Goal: Task Accomplishment & Management: Manage account settings

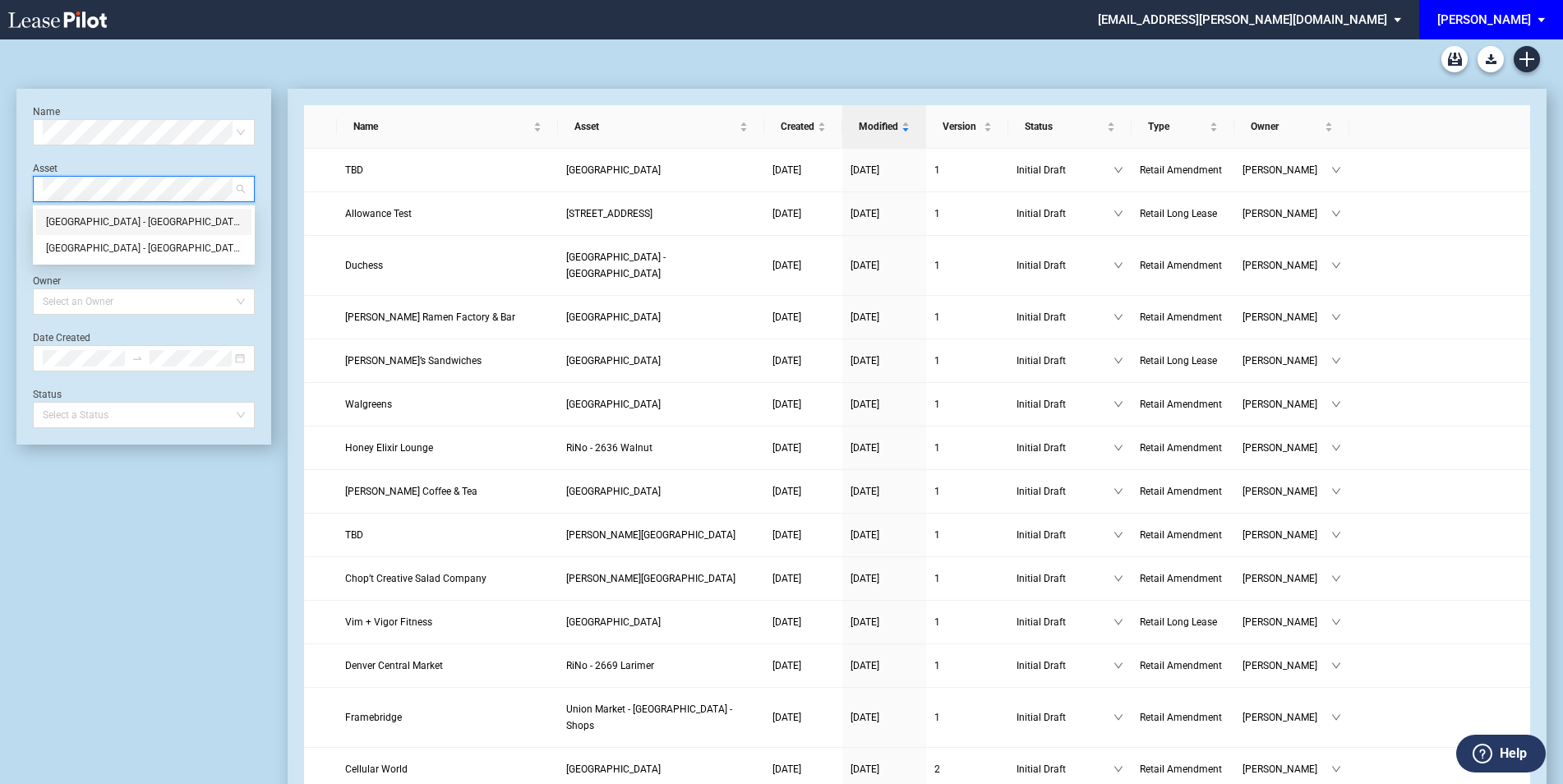
click at [178, 224] on div "[GEOGRAPHIC_DATA] - [GEOGRAPHIC_DATA]" at bounding box center [144, 221] width 196 height 16
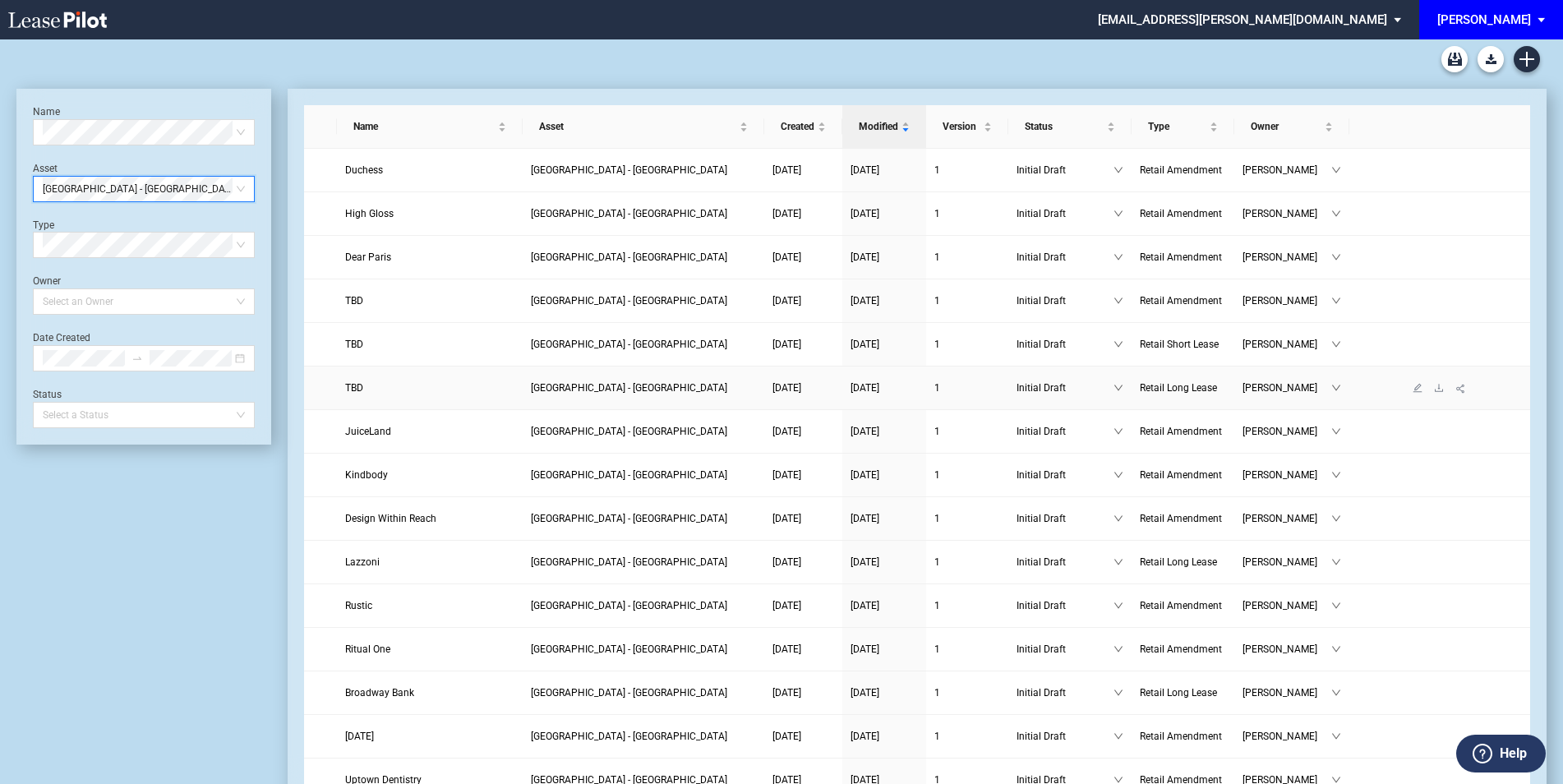
click at [358, 389] on span "TBD" at bounding box center [353, 388] width 18 height 12
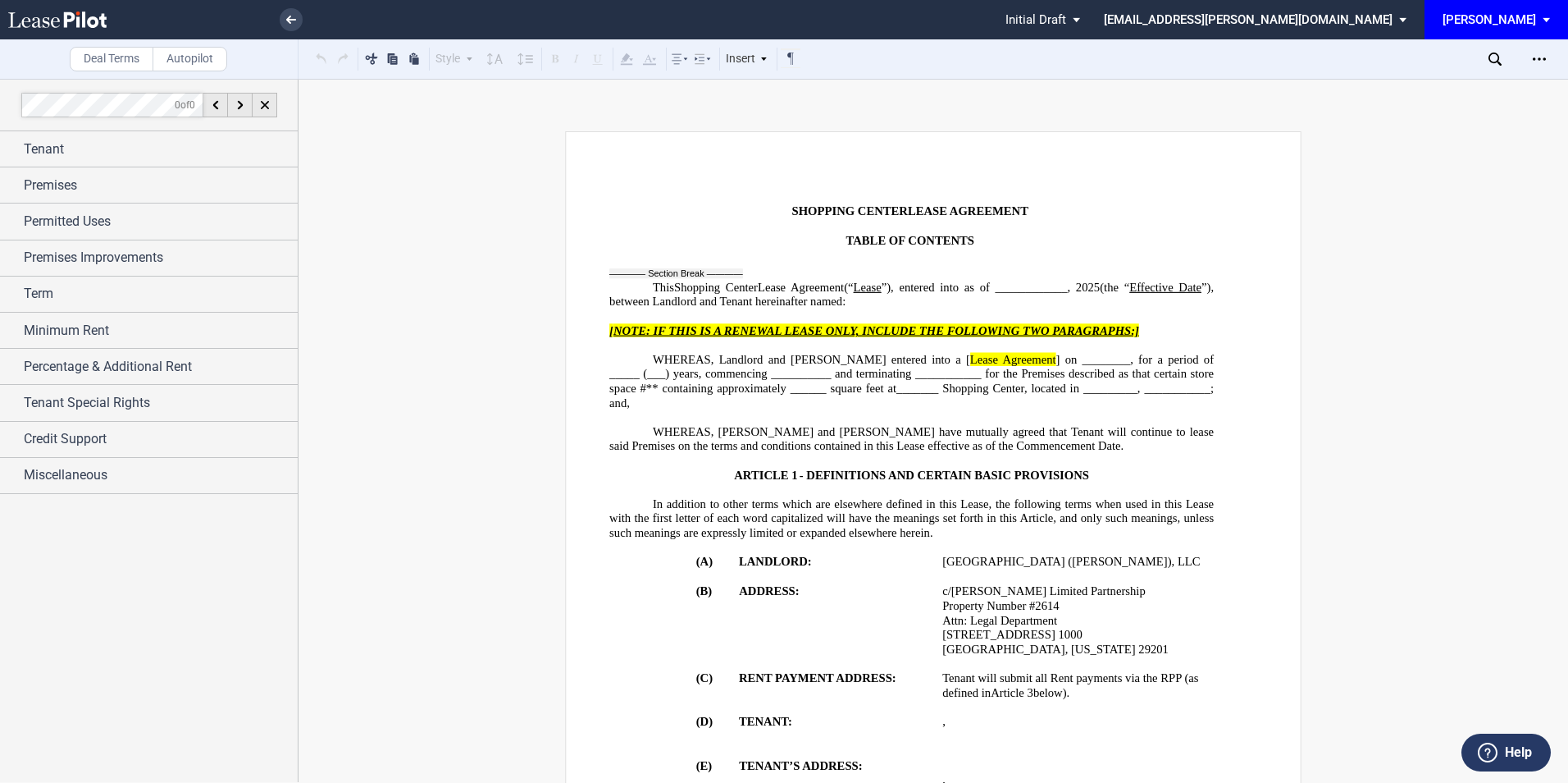
drag, startPoint x: 1125, startPoint y: 367, endPoint x: 1089, endPoint y: 290, distance: 85.0
click at [1125, 367] on span "(___) years, commencing __________ and terminating ___________ for the Premises…" at bounding box center [913, 381] width 608 height 28
click at [1540, 48] on div "Open Lease options menu" at bounding box center [1539, 59] width 26 height 26
click at [1444, 88] on div "Download" at bounding box center [1444, 88] width 200 height 14
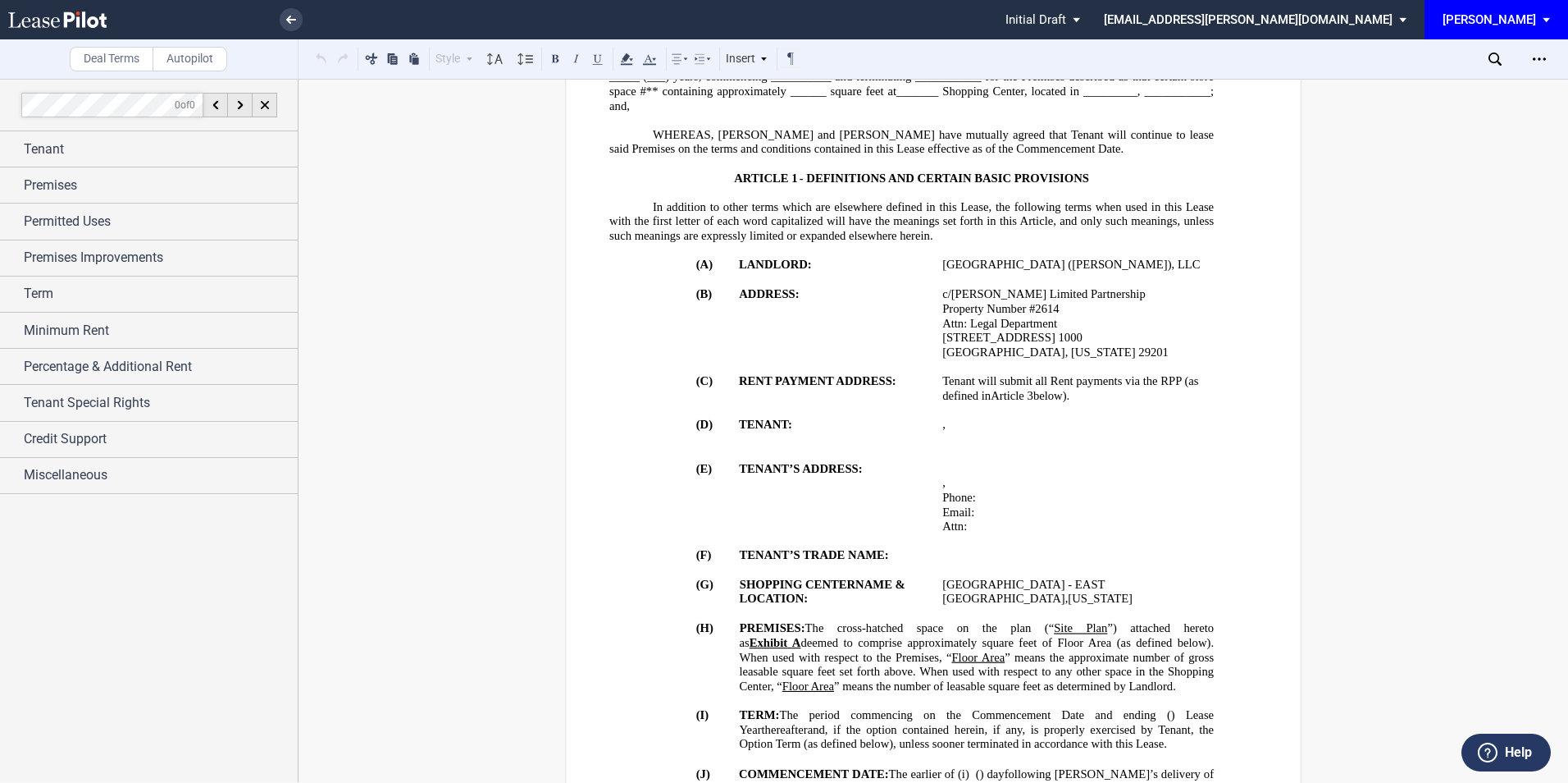
scroll to position [328, 0]
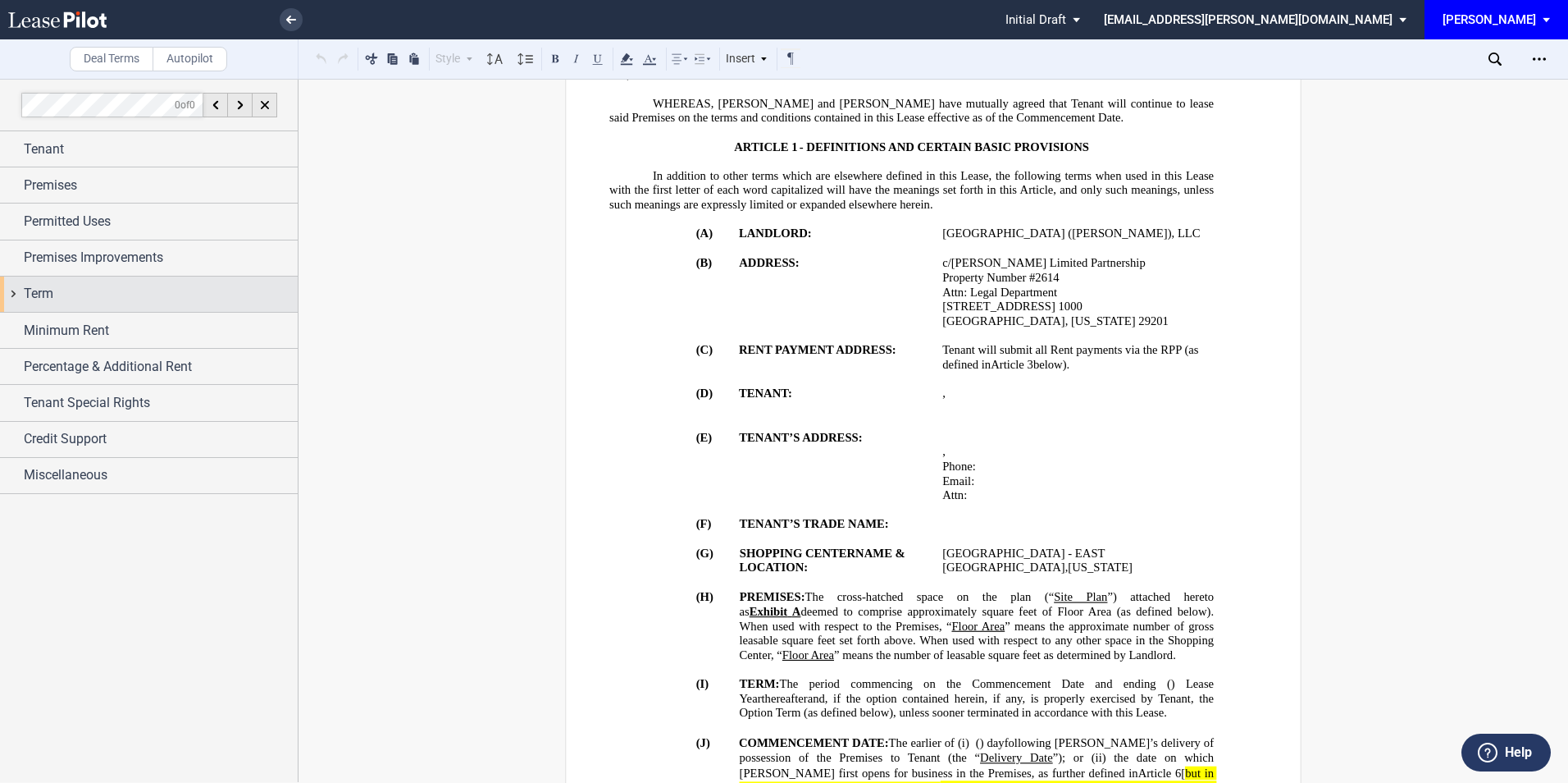
click at [50, 290] on span "Term" at bounding box center [38, 293] width 29 height 19
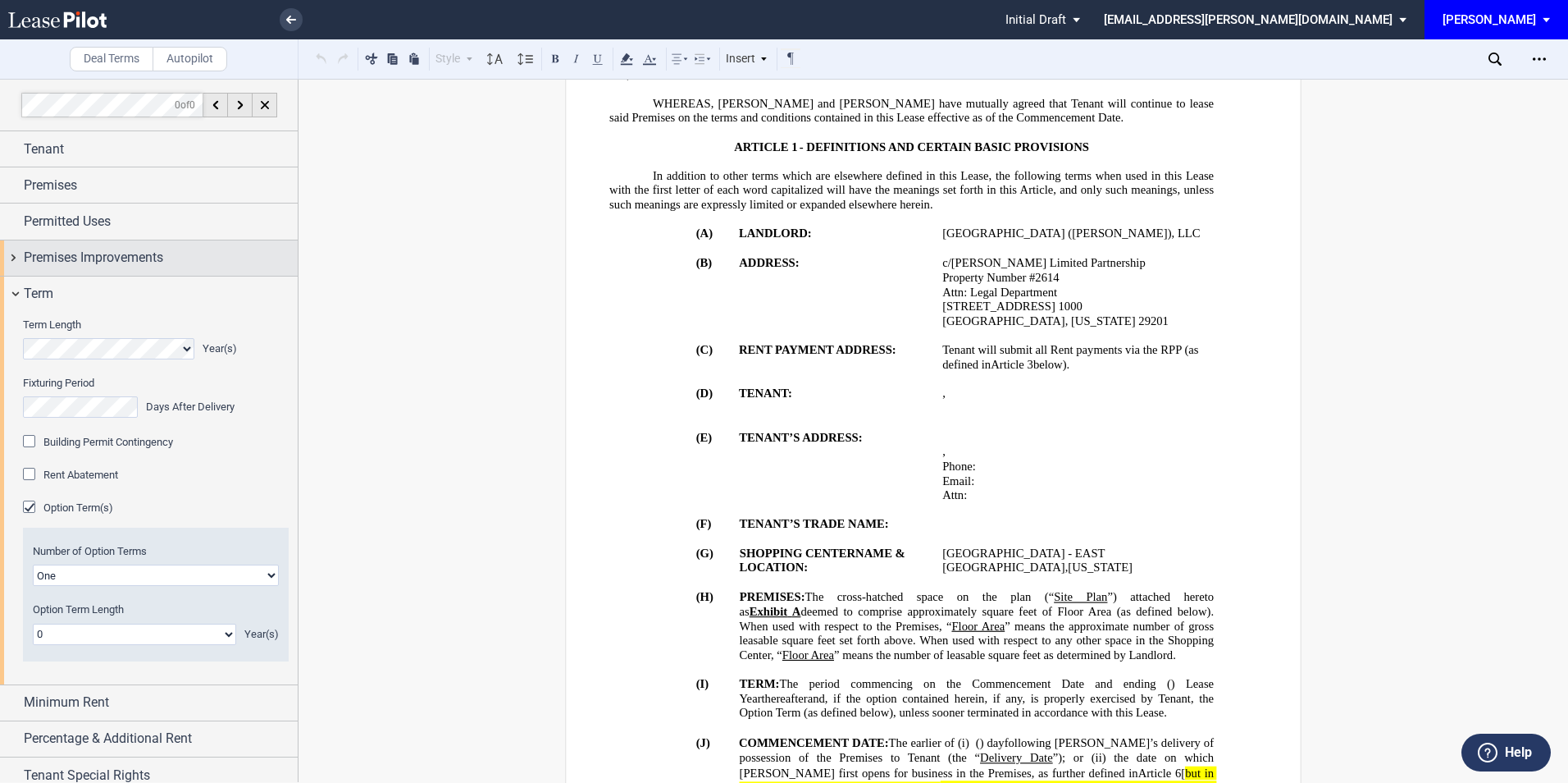
click at [64, 265] on span "Premises Improvements" at bounding box center [93, 257] width 140 height 19
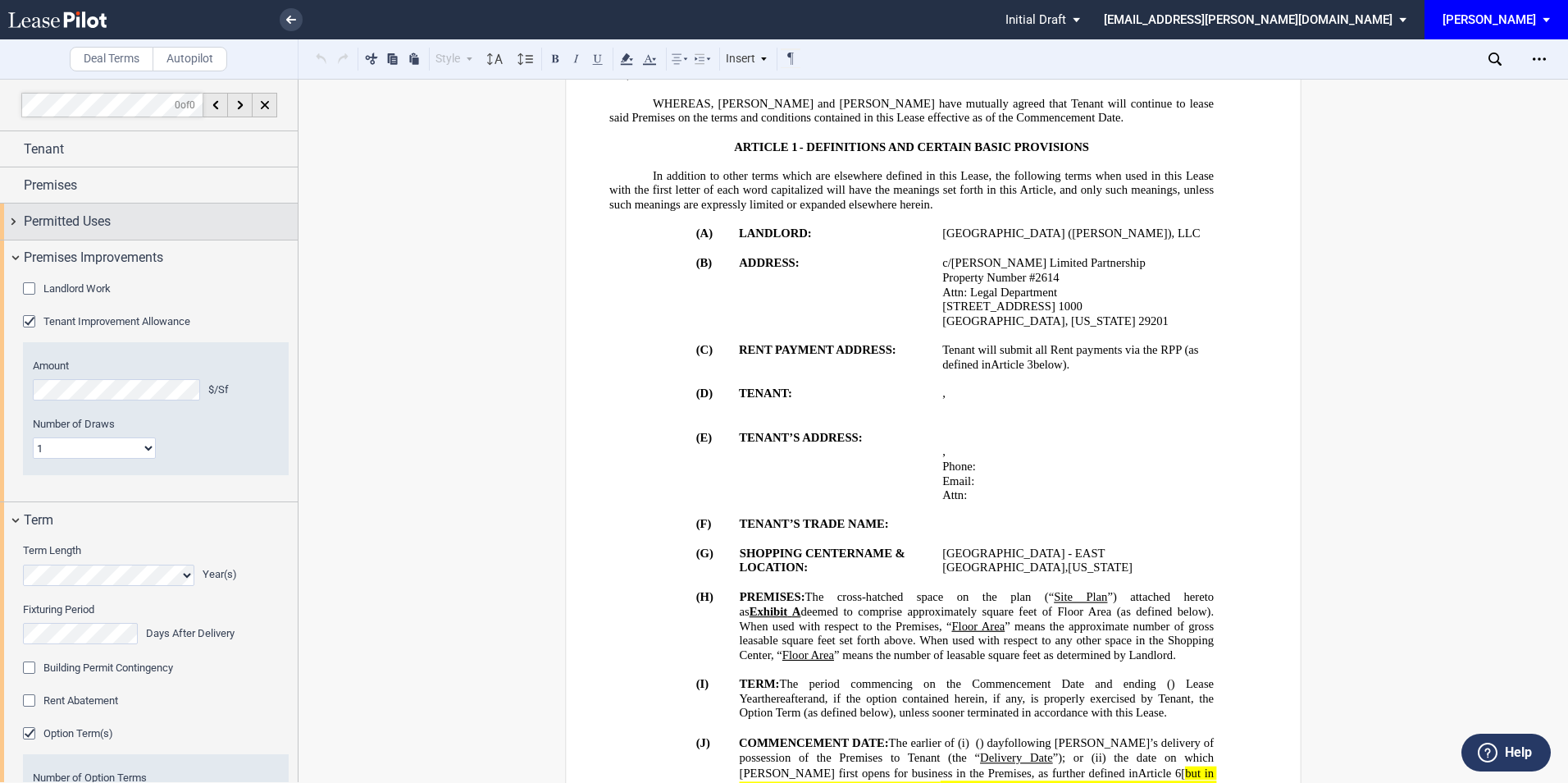
click at [71, 227] on span "Permitted Uses" at bounding box center [66, 221] width 87 height 19
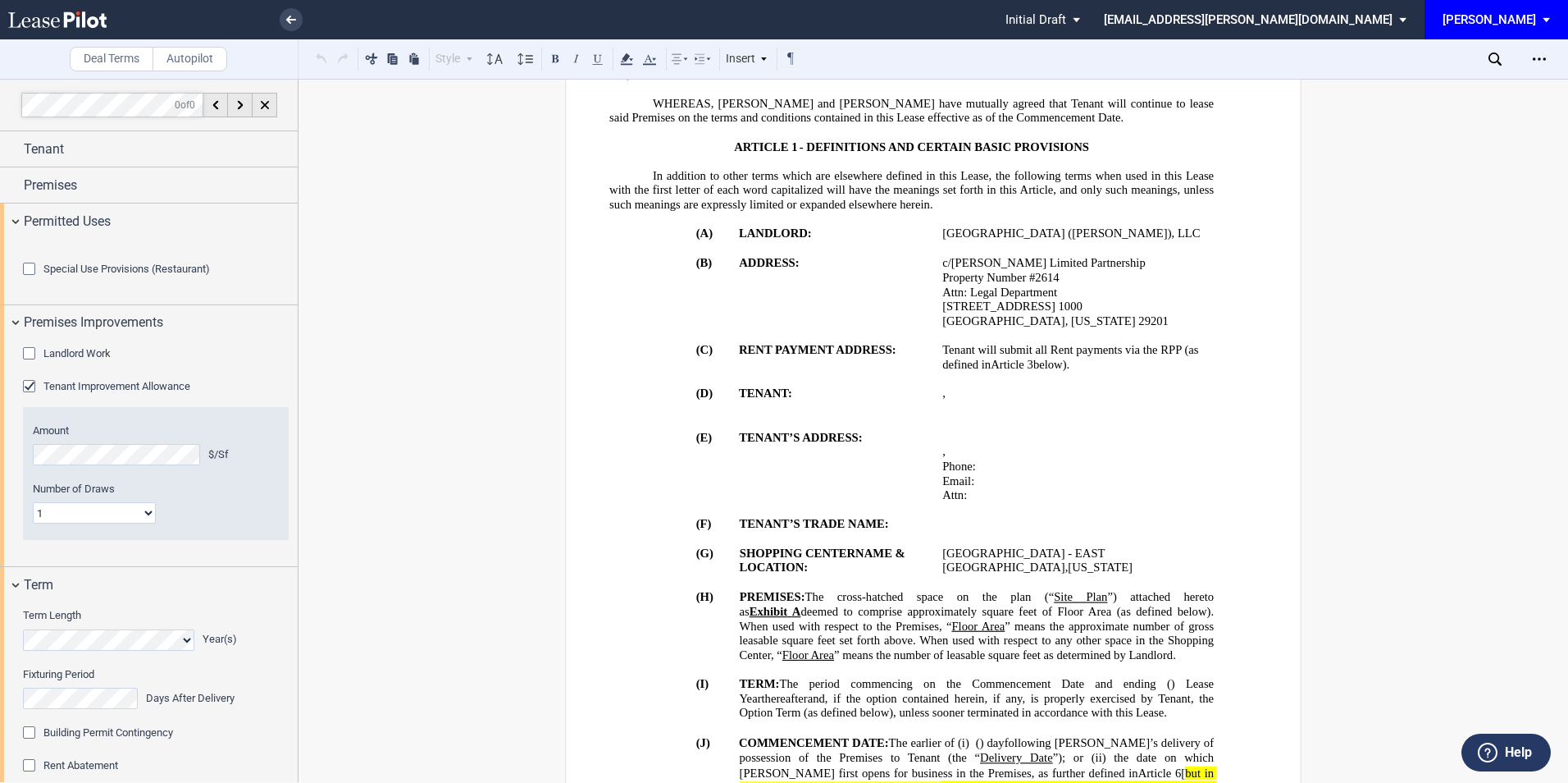
click at [27, 279] on div "Special Use Provisions (Restaurant)" at bounding box center [30, 270] width 16 height 16
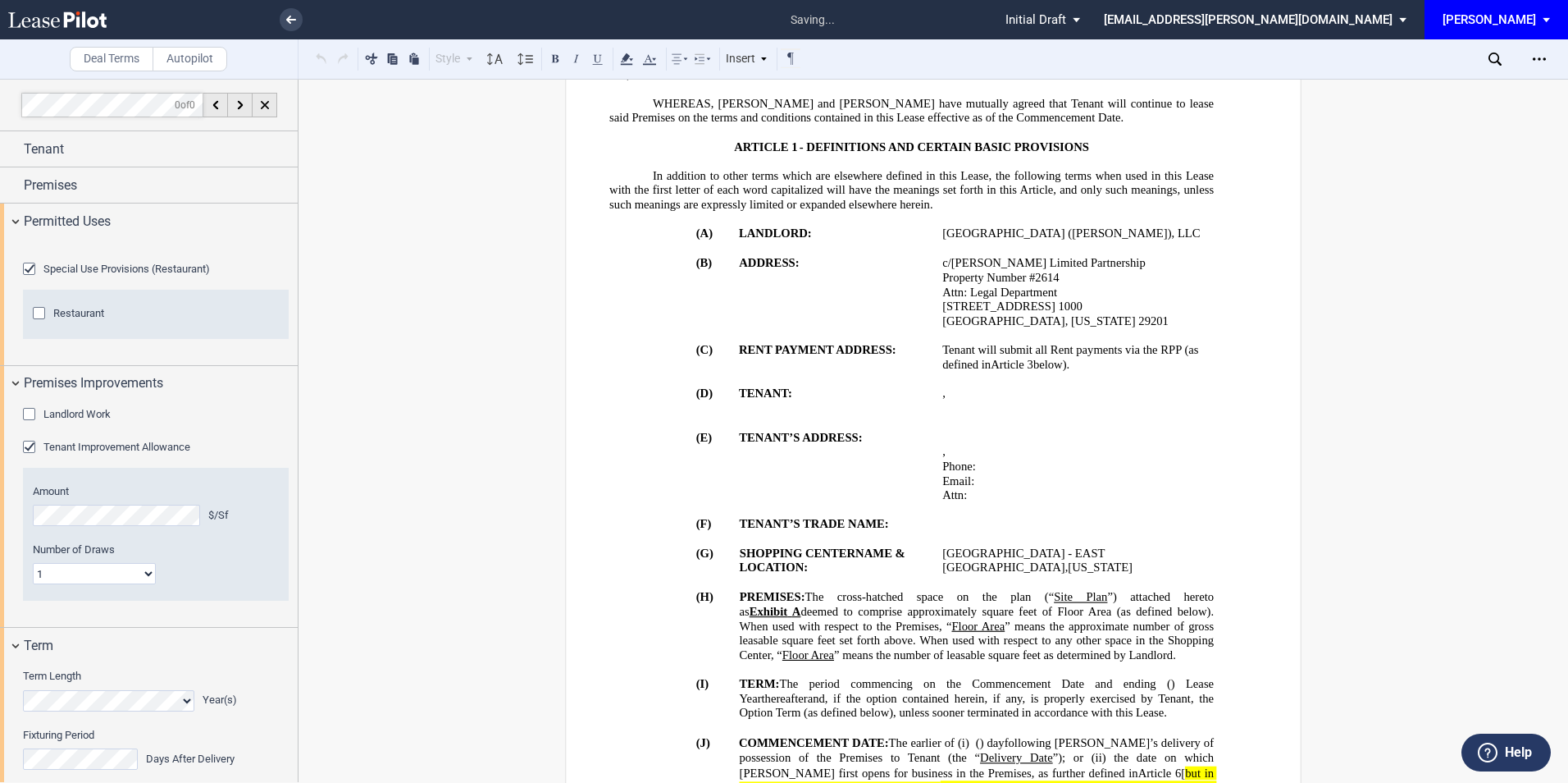
click at [39, 323] on div "Restaurant" at bounding box center [40, 314] width 16 height 16
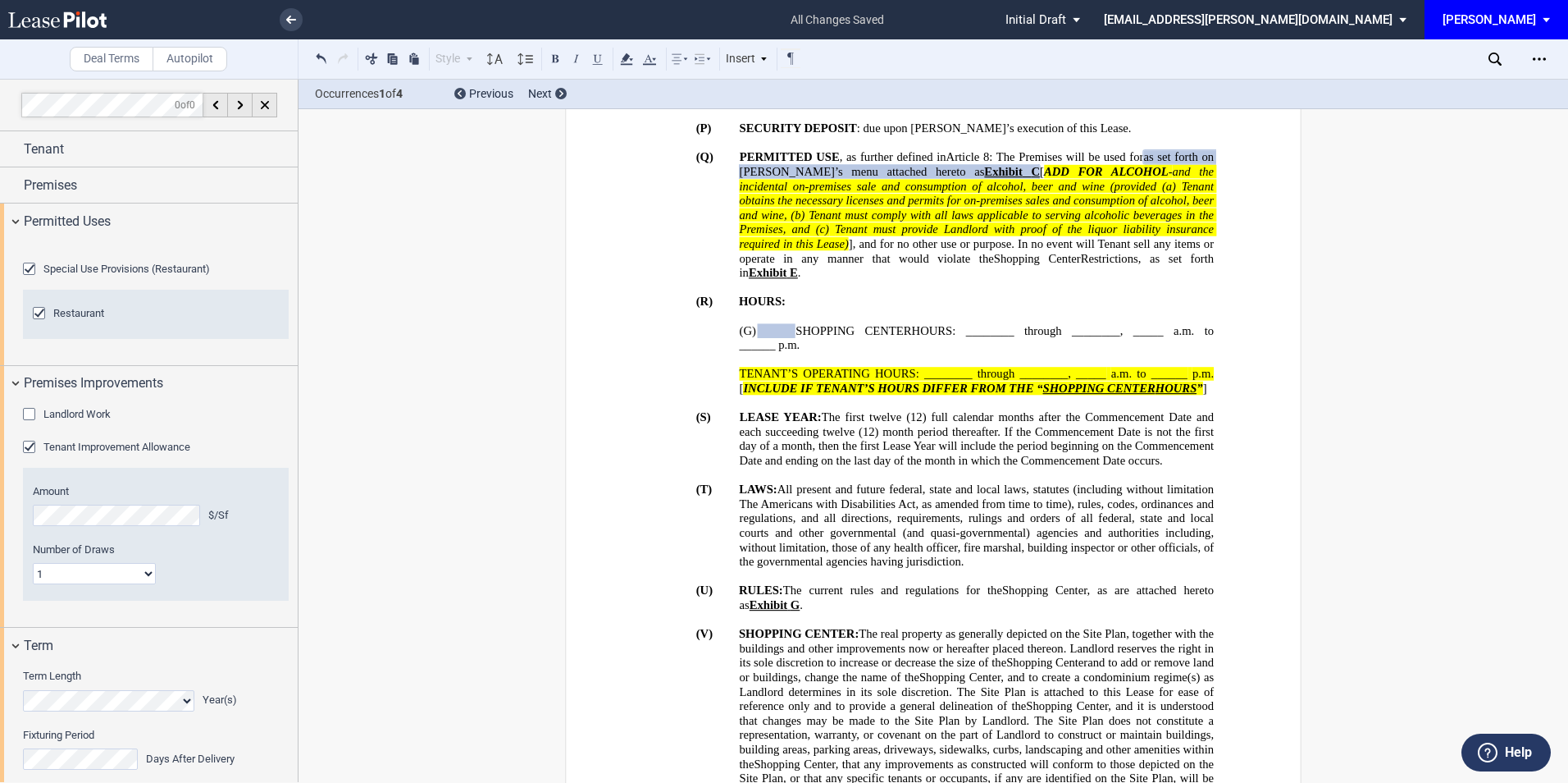
scroll to position [1750, 0]
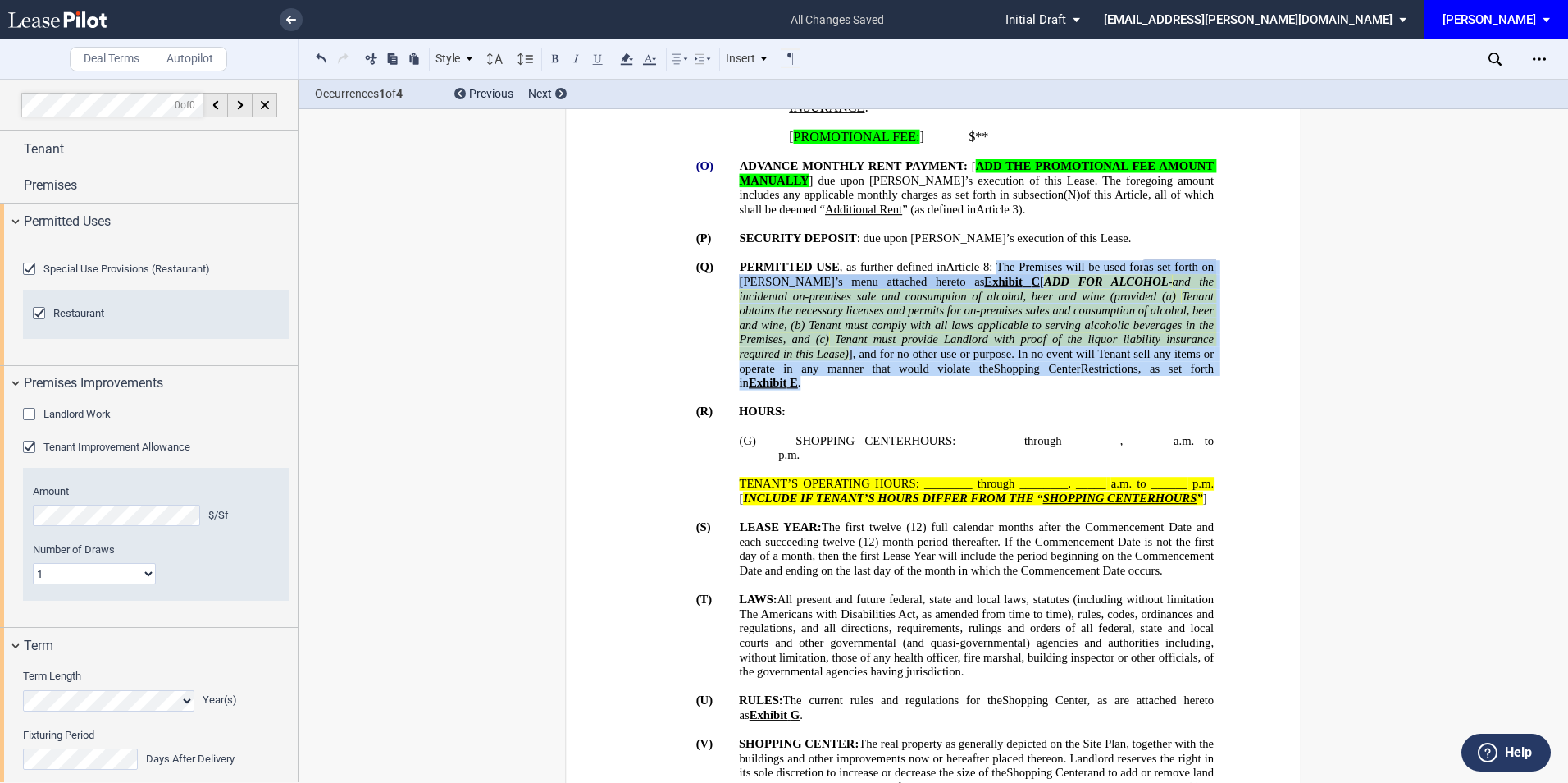
drag, startPoint x: 1038, startPoint y: 252, endPoint x: 952, endPoint y: 366, distance: 142.8
click at [952, 366] on p "(Q) PERMITTED USE , as further defined in ﻿ Article 8 ﻿ : The Premises will be …" at bounding box center [977, 325] width 475 height 130
drag, startPoint x: 952, startPoint y: 366, endPoint x: 891, endPoint y: 360, distance: 61.3
copy p "The Premises will be used for ﻿ ﻿ as set forth on Tenant’s menu attached hereto…"
click at [1533, 52] on icon "Open Lease options menu" at bounding box center [1539, 59] width 13 height 13
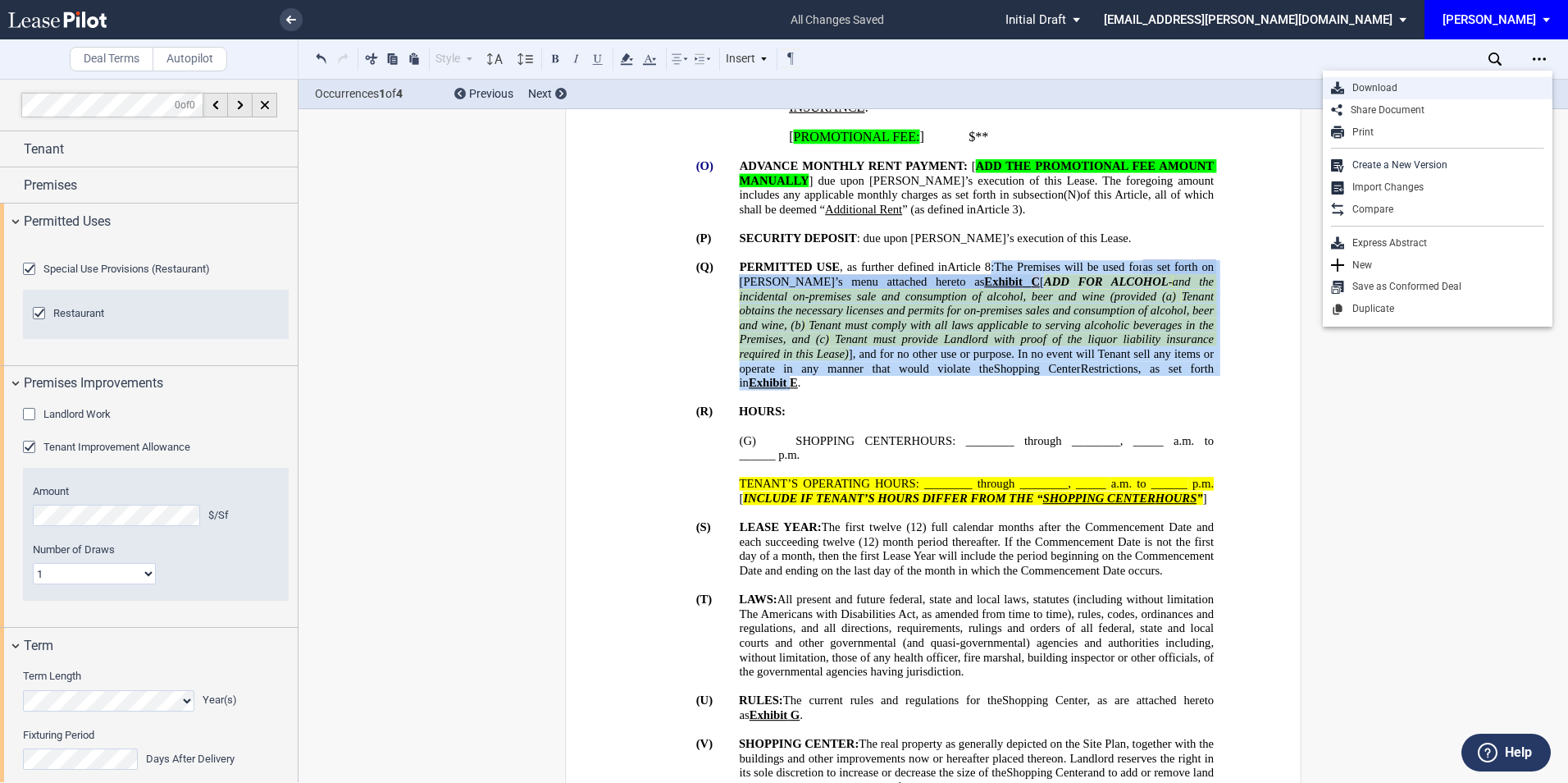
click at [1417, 87] on div "Download" at bounding box center [1444, 88] width 200 height 14
